Goal: Task Accomplishment & Management: Complete application form

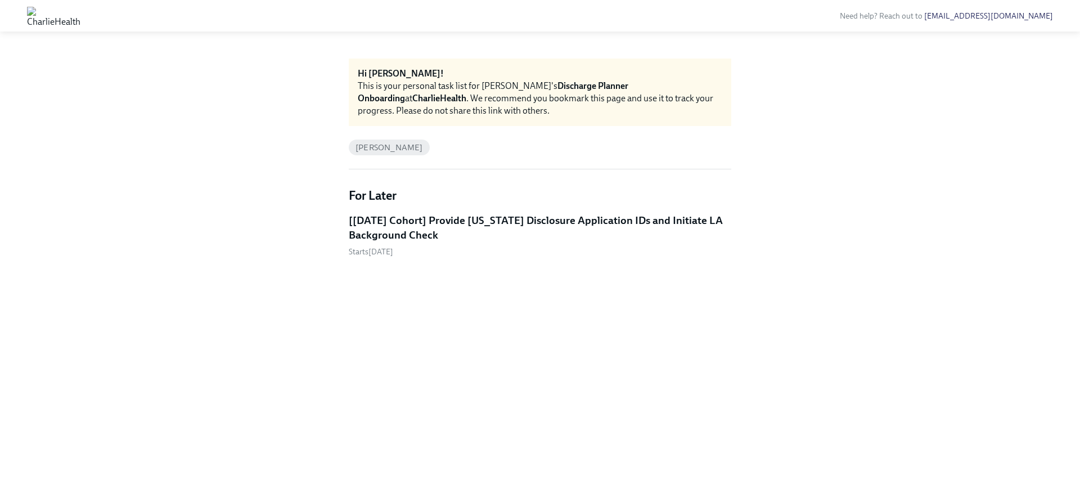
click at [403, 225] on h5 "[[DATE] Cohort] Provide [US_STATE] Disclosure Application IDs and Initiate LA B…" at bounding box center [540, 227] width 382 height 29
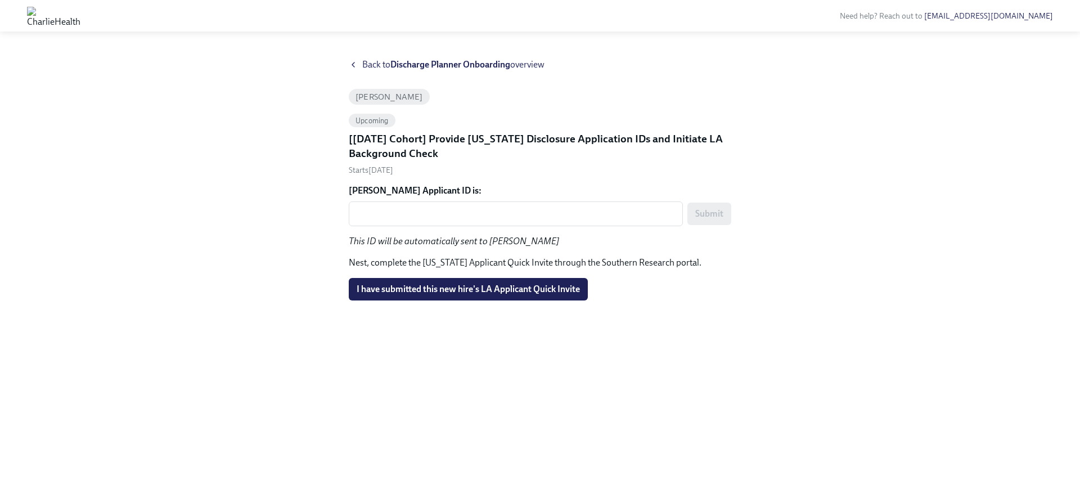
click at [405, 294] on span "I have submitted this new hire's LA Applicant Quick Invite" at bounding box center [468, 288] width 223 height 11
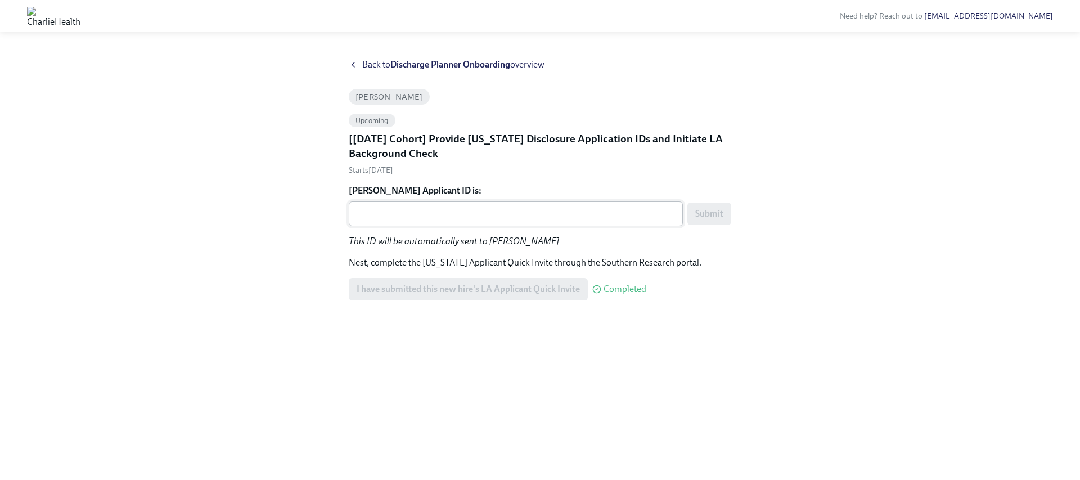
click at [468, 223] on div "x ​" at bounding box center [516, 213] width 334 height 25
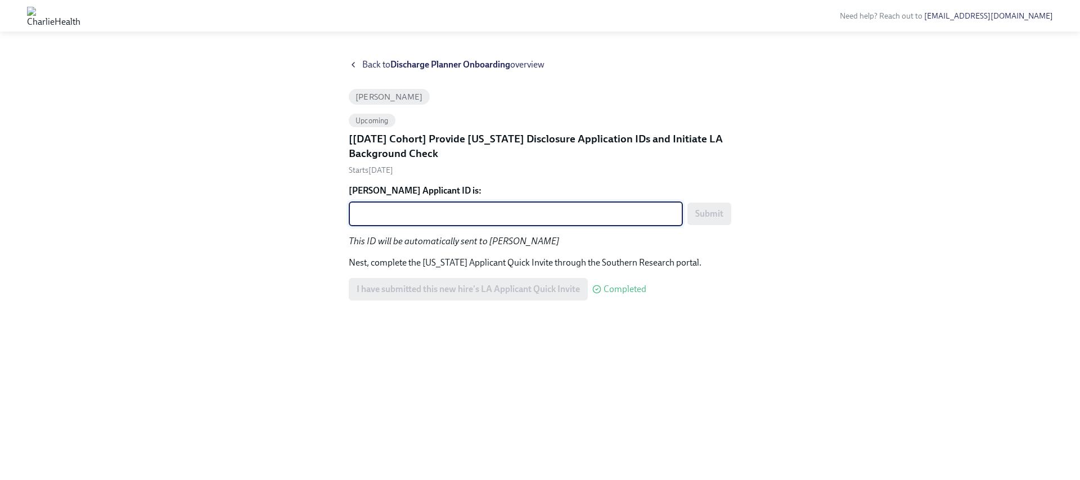
paste textarea "1242834"
type textarea "1242834"
click at [707, 217] on span "Submit" at bounding box center [709, 213] width 28 height 11
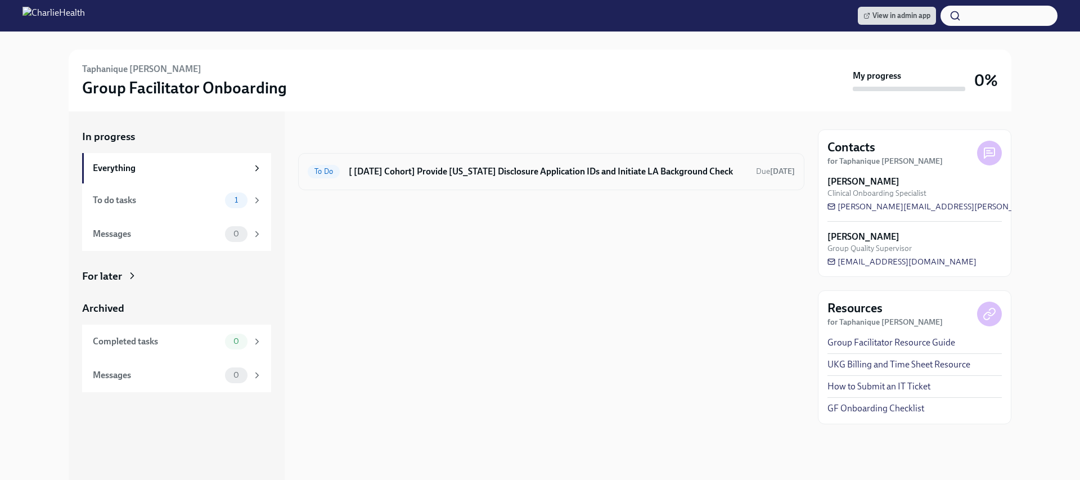
click at [571, 184] on div "To Do [ Aug 18th Cohort] Provide Utah Disclosure Application IDs and Initiate L…" at bounding box center [551, 171] width 506 height 37
click at [567, 174] on h6 "[ Aug 18th Cohort] Provide Utah Disclosure Application IDs and Initiate LA Back…" at bounding box center [548, 171] width 398 height 12
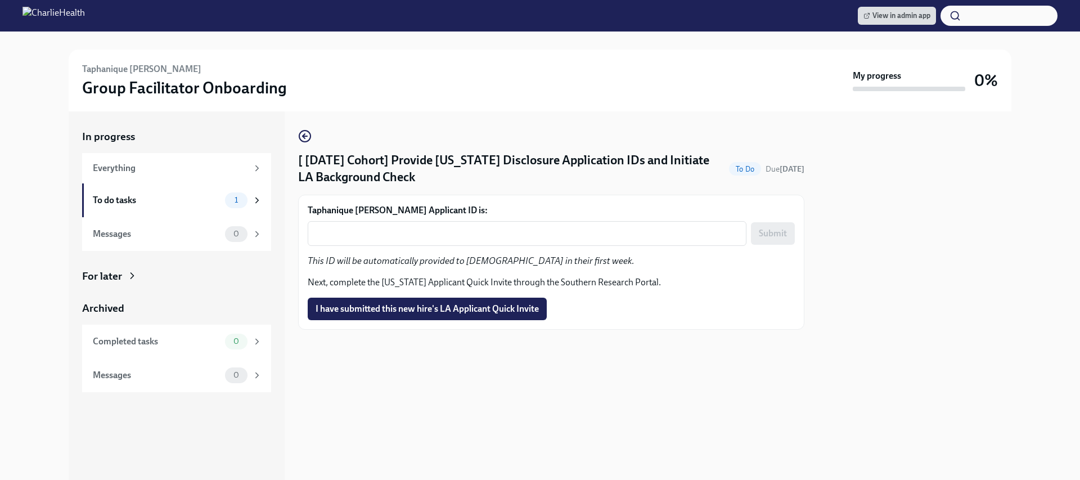
drag, startPoint x: 408, startPoint y: 312, endPoint x: 422, endPoint y: 274, distance: 40.2
click at [408, 312] on span "I have submitted this new hire's LA Applicant Quick Invite" at bounding box center [426, 308] width 223 height 11
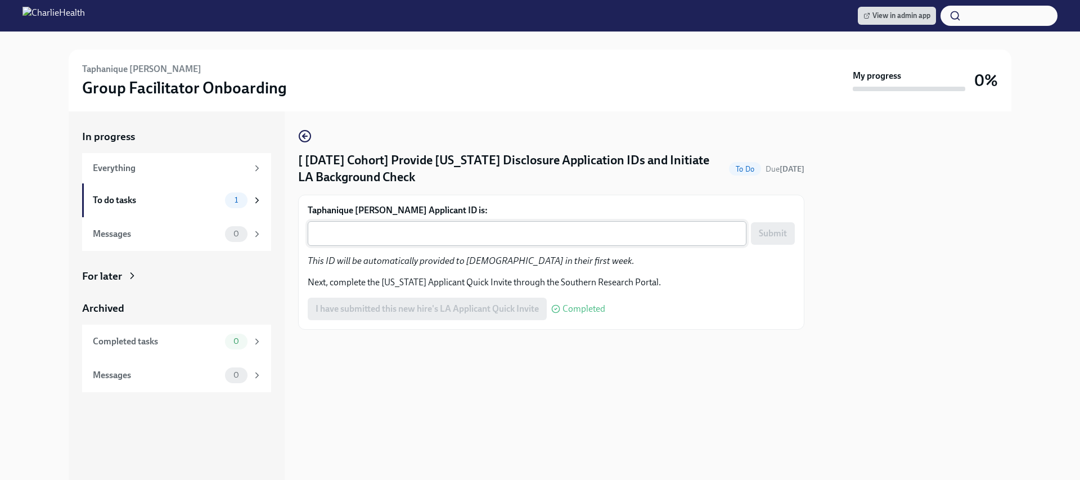
click at [440, 229] on textarea "Taphanique Ingram's Applicant ID is:" at bounding box center [526, 233] width 425 height 13
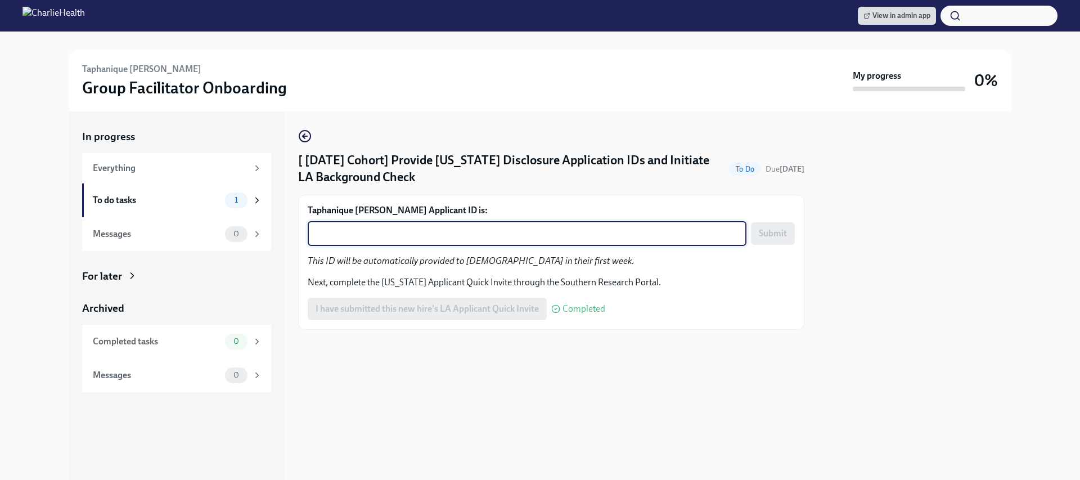
paste textarea "1242838"
type textarea "1242838"
click at [767, 237] on span "Submit" at bounding box center [773, 233] width 28 height 11
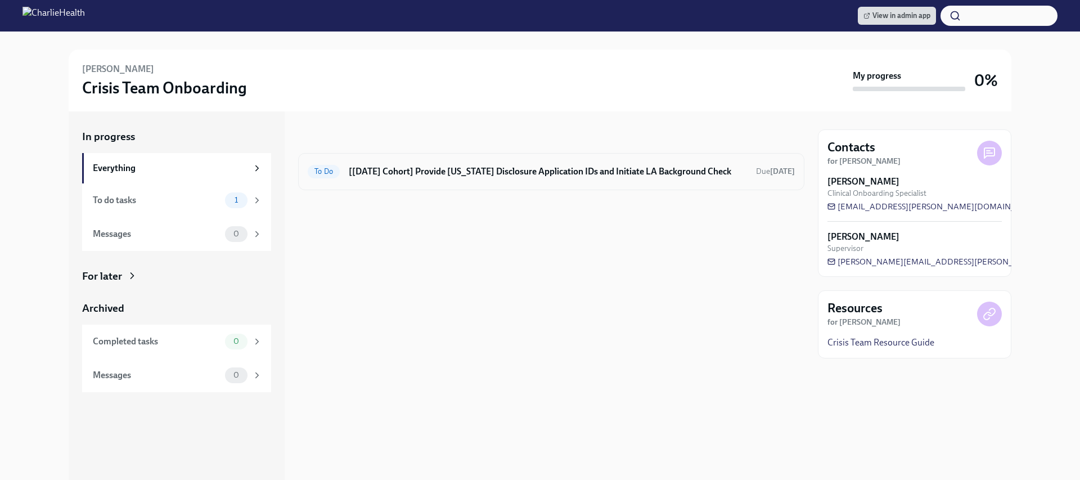
click at [565, 186] on div "To Do [Aug 18th Cohort] Provide Utah Disclosure Application IDs and Initiate LA…" at bounding box center [551, 171] width 506 height 37
click at [565, 184] on div "To Do [Aug 18th Cohort] Provide Utah Disclosure Application IDs and Initiate LA…" at bounding box center [551, 171] width 506 height 37
click at [560, 173] on h6 "[[DATE] Cohort] Provide [US_STATE] Disclosure Application IDs and Initiate LA B…" at bounding box center [548, 171] width 398 height 12
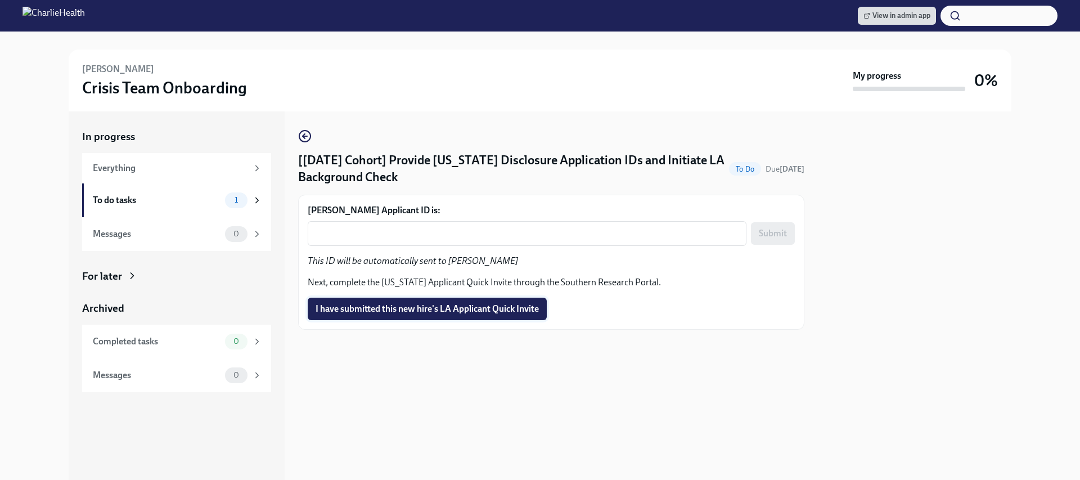
click at [464, 299] on button "I have submitted this new hire's LA Applicant Quick Invite" at bounding box center [427, 308] width 239 height 22
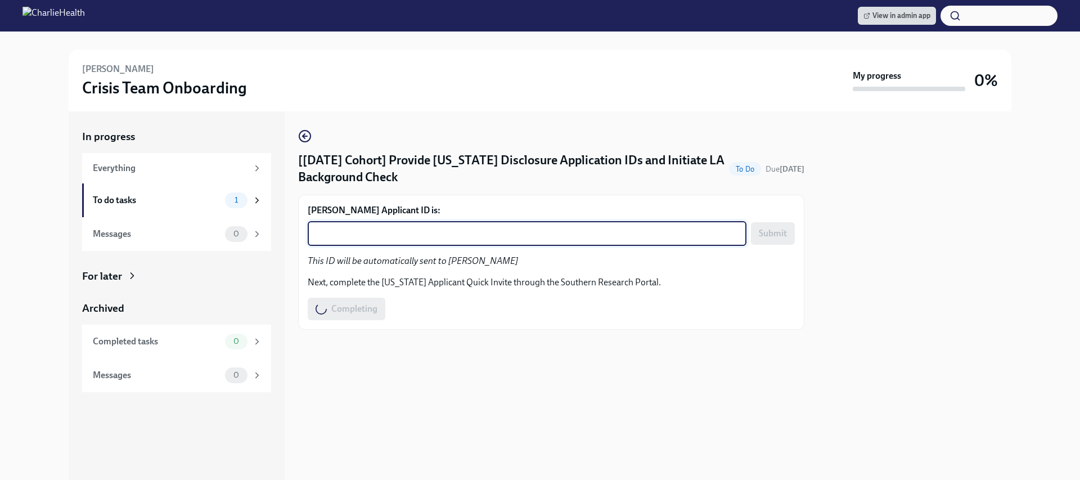
click at [466, 239] on textarea "Lisa McDermott's Applicant ID is:" at bounding box center [526, 233] width 425 height 13
paste textarea "1242848"
type textarea "1242848"
click at [758, 237] on button "Submit" at bounding box center [773, 233] width 44 height 22
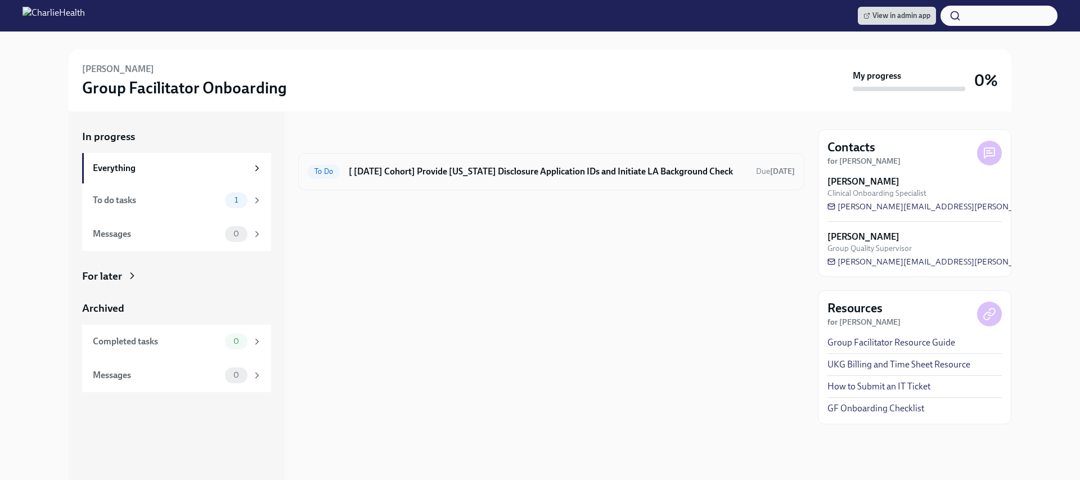
click at [505, 181] on div "To Do [ [DATE] Cohort] Provide [US_STATE] Disclosure Application IDs and Initia…" at bounding box center [551, 171] width 506 height 37
click at [510, 173] on h6 "[ [DATE] Cohort] Provide [US_STATE] Disclosure Application IDs and Initiate LA …" at bounding box center [548, 171] width 398 height 12
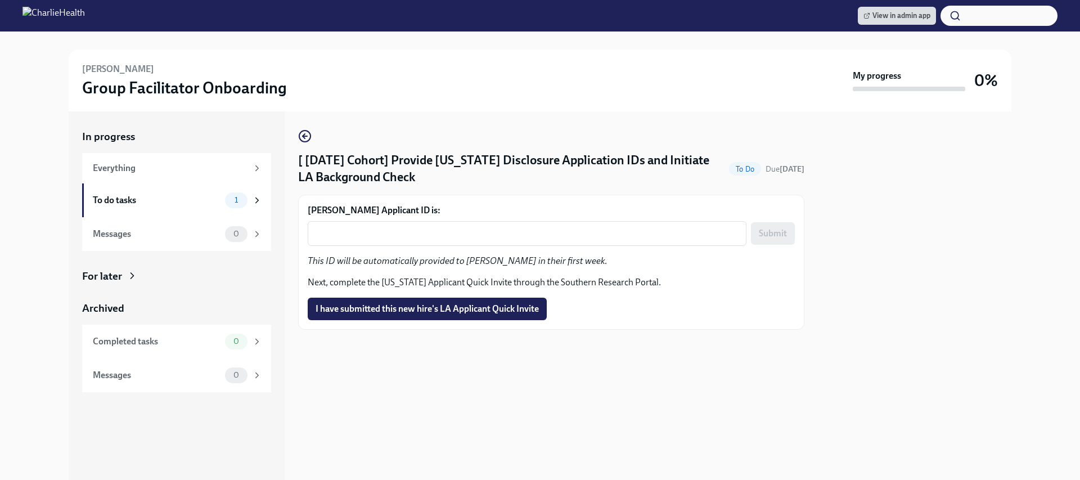
click at [445, 295] on div "Amanda Lowrey's Applicant ID is: x ​ Submit This ID will be automatically provi…" at bounding box center [551, 262] width 487 height 116
click at [441, 312] on span "I have submitted this new hire's LA Applicant Quick Invite" at bounding box center [426, 308] width 223 height 11
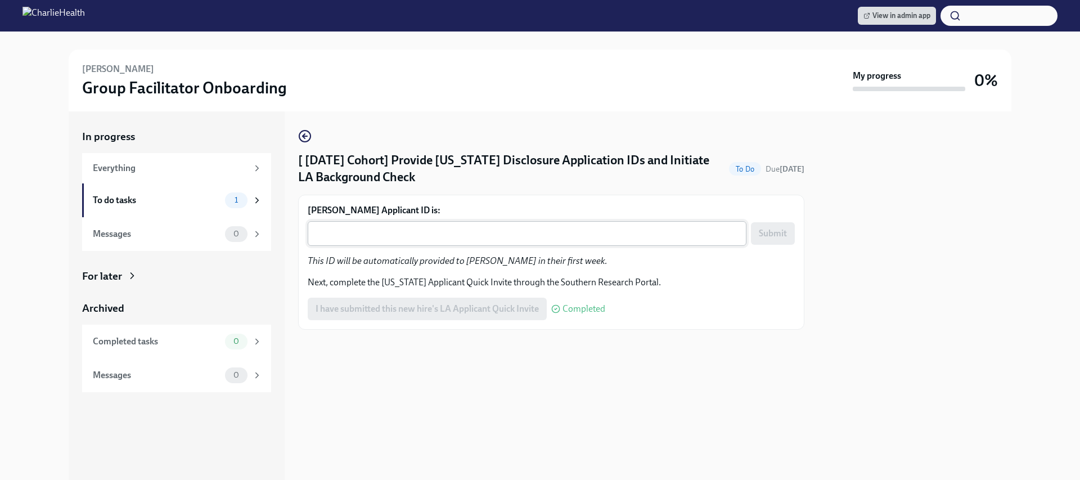
click at [432, 230] on textarea "Amanda Lowrey's Applicant ID is:" at bounding box center [526, 233] width 425 height 13
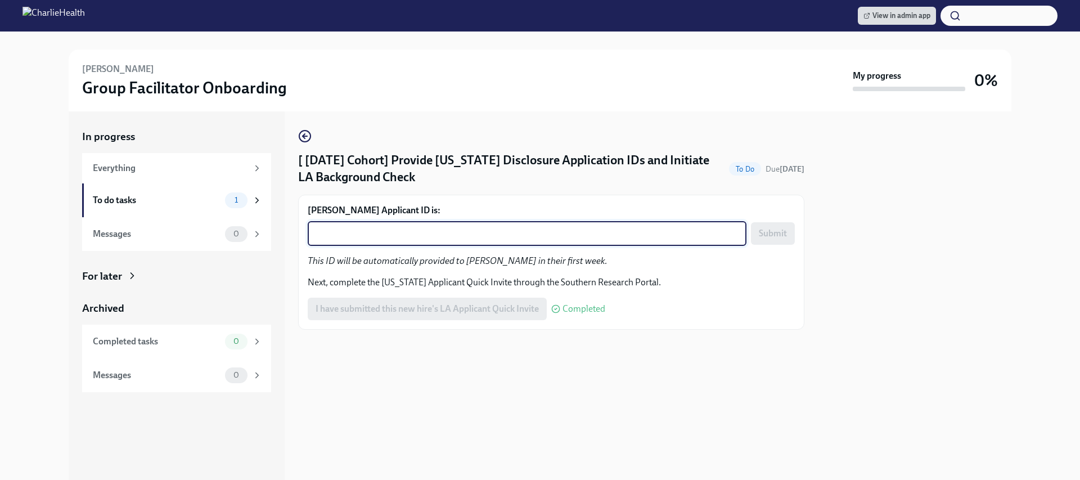
paste textarea "1242861"
type textarea "1242861"
click at [768, 228] on span "Submit" at bounding box center [773, 233] width 28 height 11
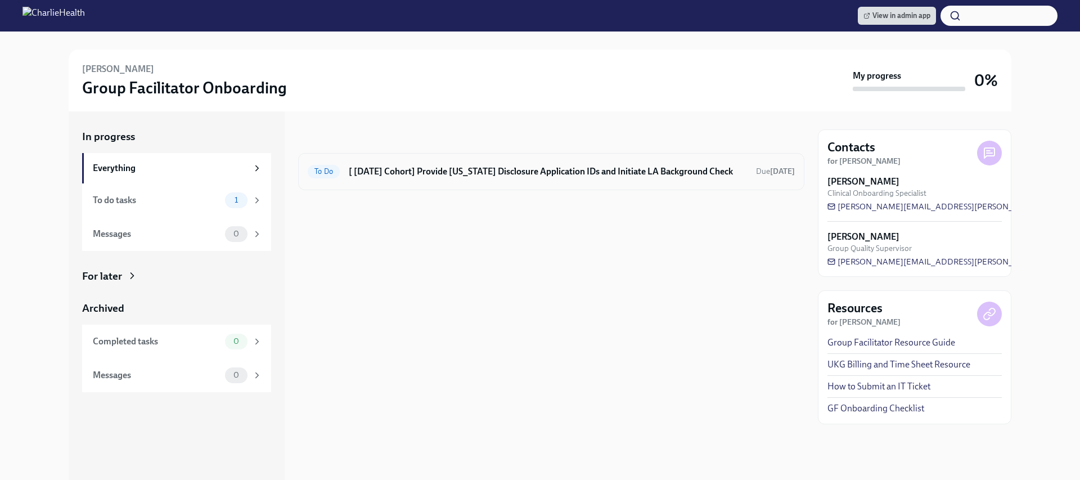
click at [501, 182] on div "To Do [ [DATE] Cohort] Provide [US_STATE] Disclosure Application IDs and Initia…" at bounding box center [551, 171] width 506 height 37
click at [499, 176] on h6 "[ [DATE] Cohort] Provide [US_STATE] Disclosure Application IDs and Initiate LA …" at bounding box center [548, 171] width 398 height 12
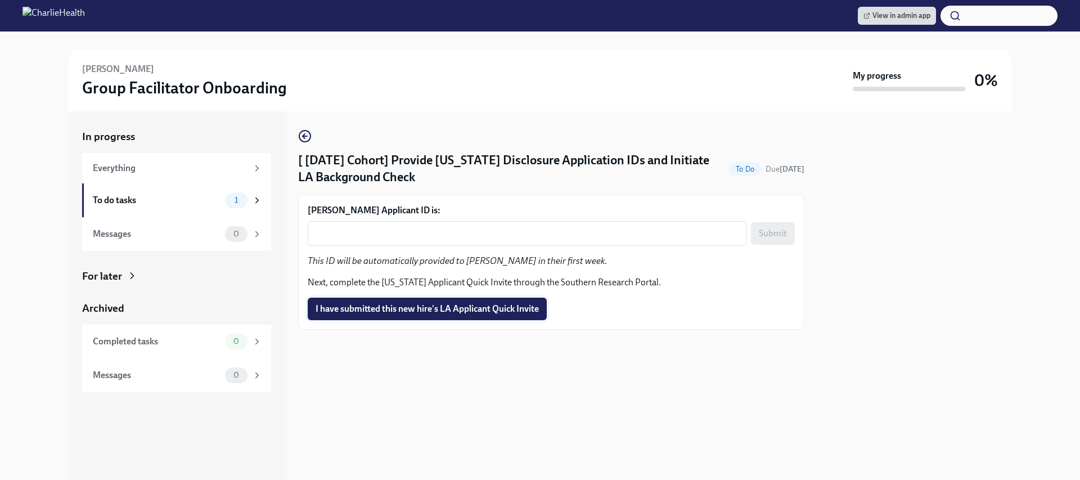
click at [469, 307] on span "I have submitted this new hire's LA Applicant Quick Invite" at bounding box center [426, 308] width 223 height 11
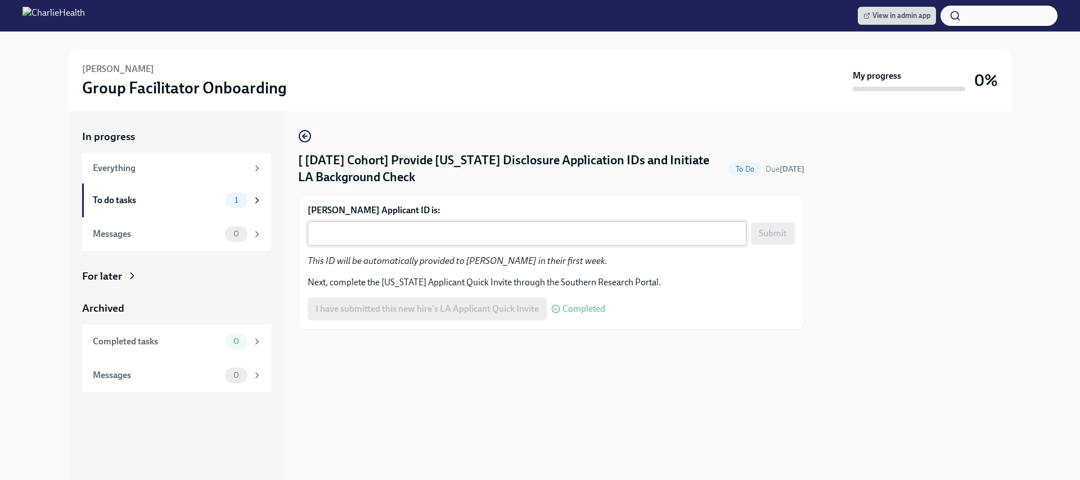
click at [495, 244] on div "x ​" at bounding box center [527, 233] width 439 height 25
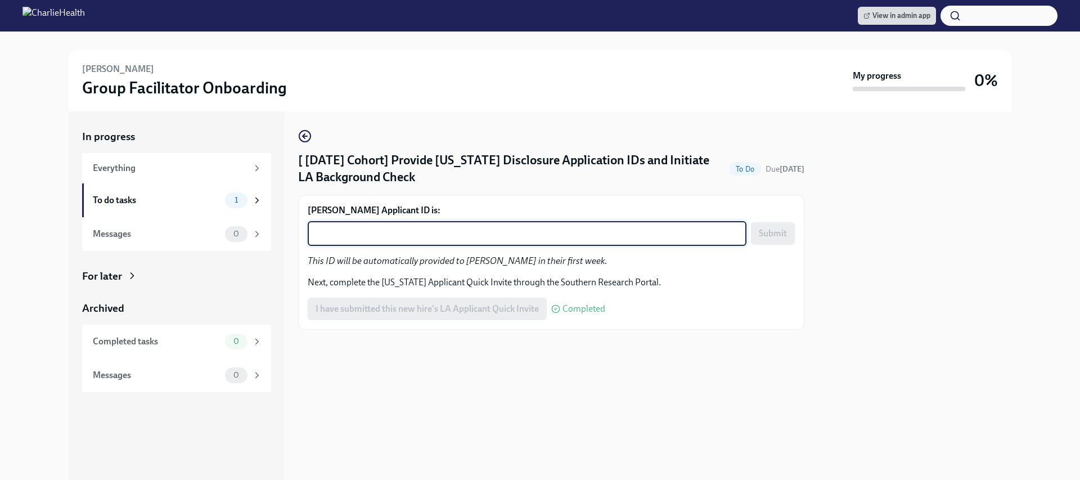
paste textarea "1242878"
type textarea "1242878"
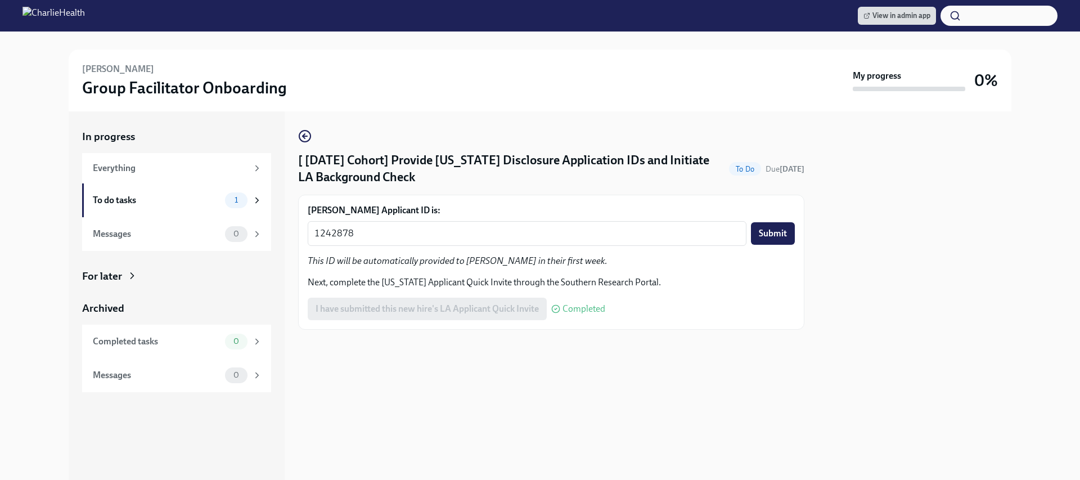
click at [798, 241] on div "[PERSON_NAME] Applicant ID is: 1242878 x ​ Submit This ID will be automatically…" at bounding box center [551, 262] width 506 height 135
click at [756, 228] on button "Submit" at bounding box center [773, 233] width 44 height 22
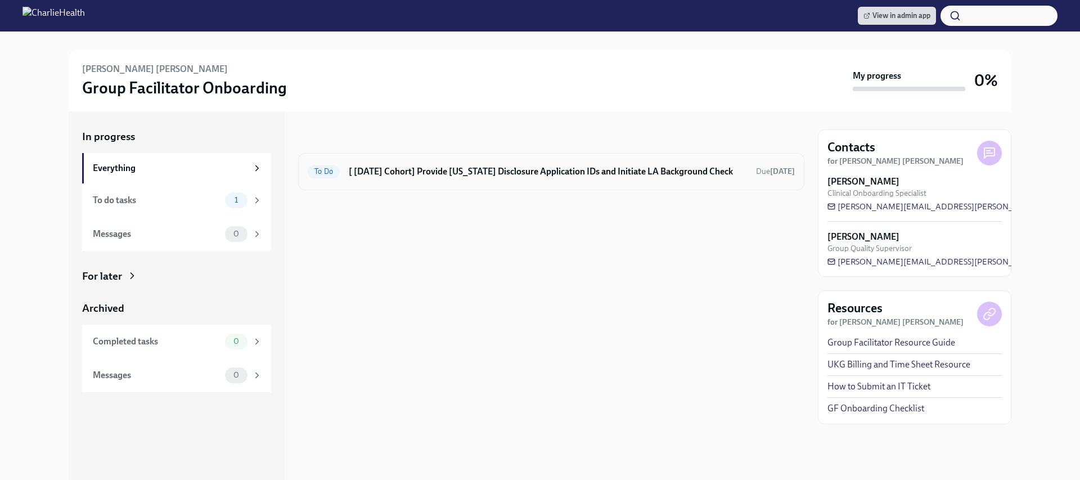
click at [489, 176] on h6 "[ [DATE] Cohort] Provide [US_STATE] Disclosure Application IDs and Initiate LA …" at bounding box center [548, 171] width 398 height 12
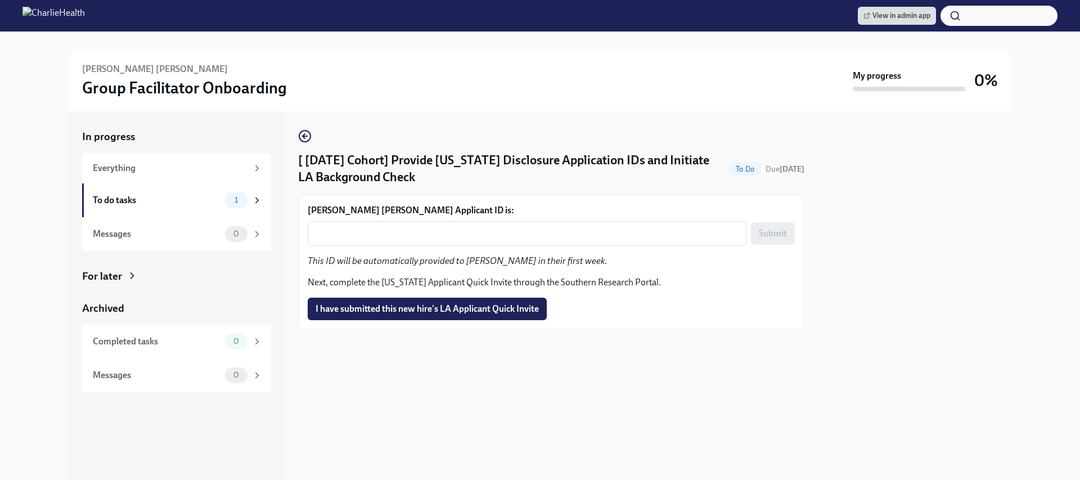
click at [481, 247] on div "Strachan Strachan's Applicant ID is: x ​ Submit This ID will be automatically p…" at bounding box center [551, 262] width 487 height 116
click at [477, 241] on div "x ​" at bounding box center [527, 233] width 439 height 25
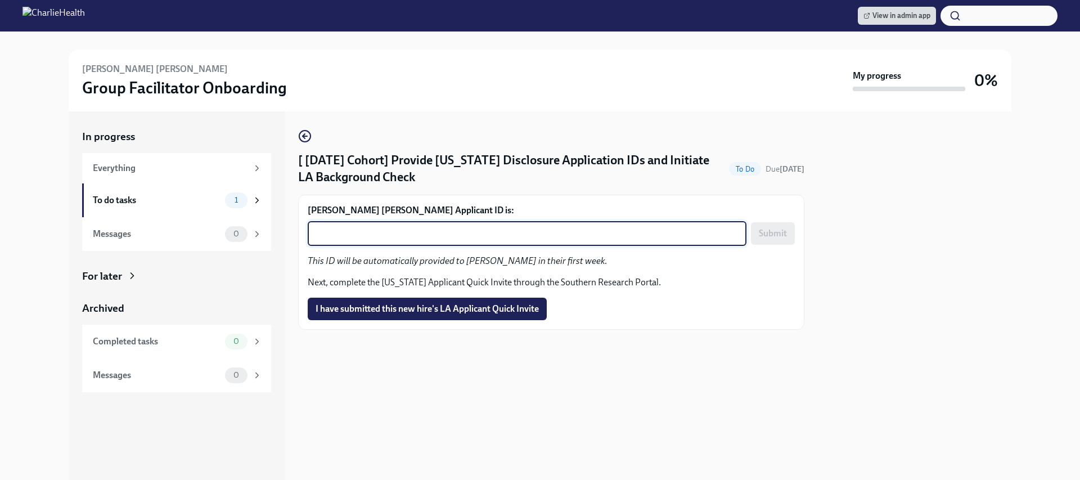
paste textarea "1242885"
type textarea "1242885"
click at [418, 315] on button "I have submitted this new hire's LA Applicant Quick Invite" at bounding box center [427, 308] width 239 height 22
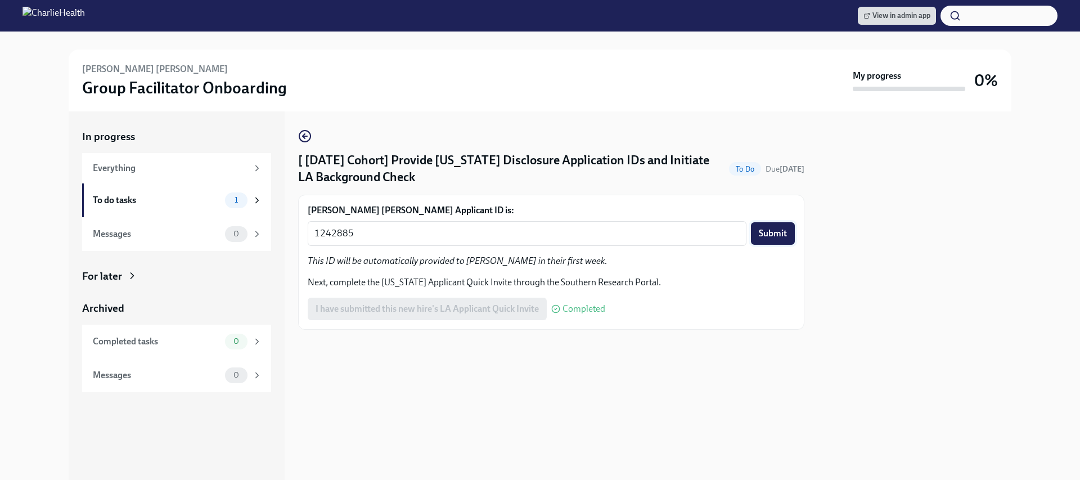
click at [782, 232] on span "Submit" at bounding box center [773, 233] width 28 height 11
